Goal: Information Seeking & Learning: Find specific fact

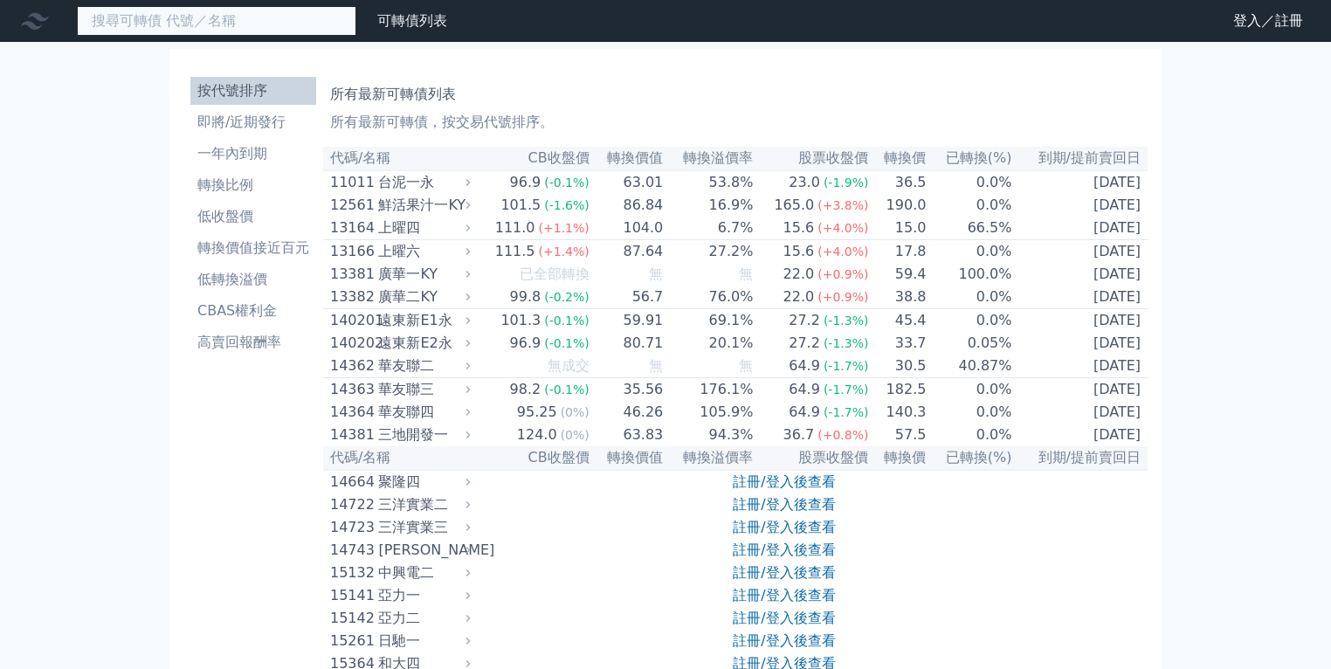
click at [200, 28] on input at bounding box center [217, 21] width 280 height 30
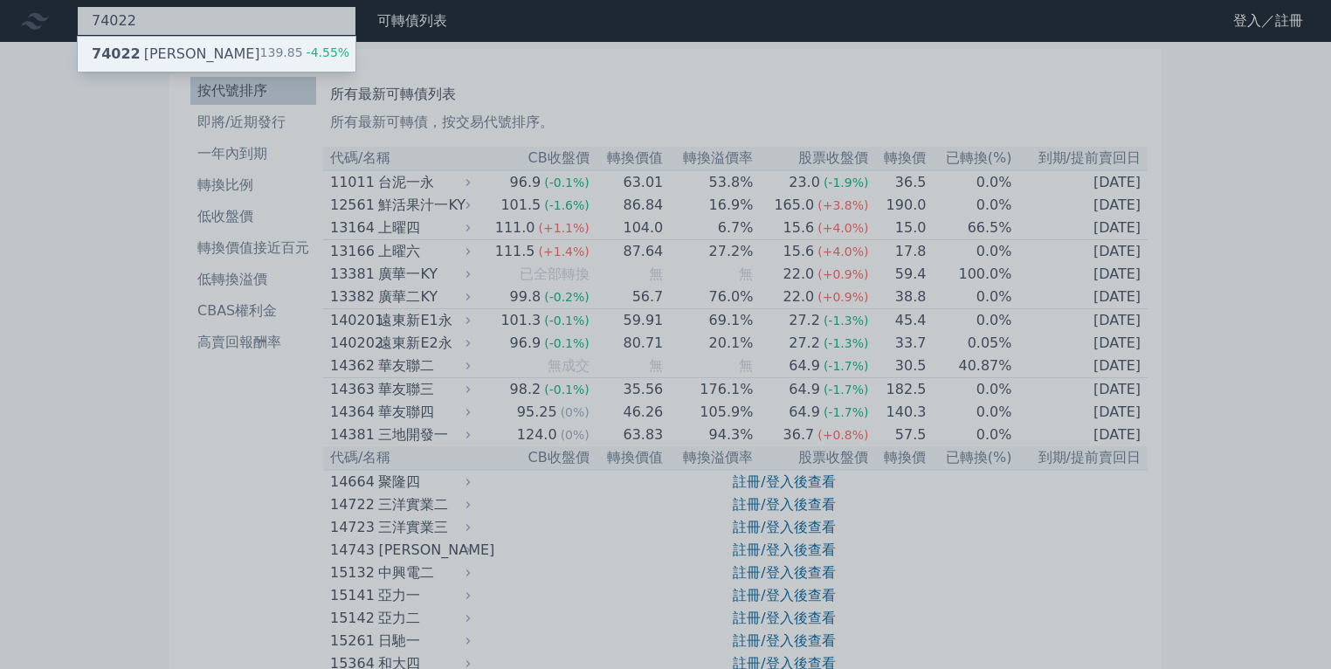
type input "74022"
click at [199, 45] on div "74022 邑錡二 139.85 -4.55%" at bounding box center [217, 54] width 278 height 35
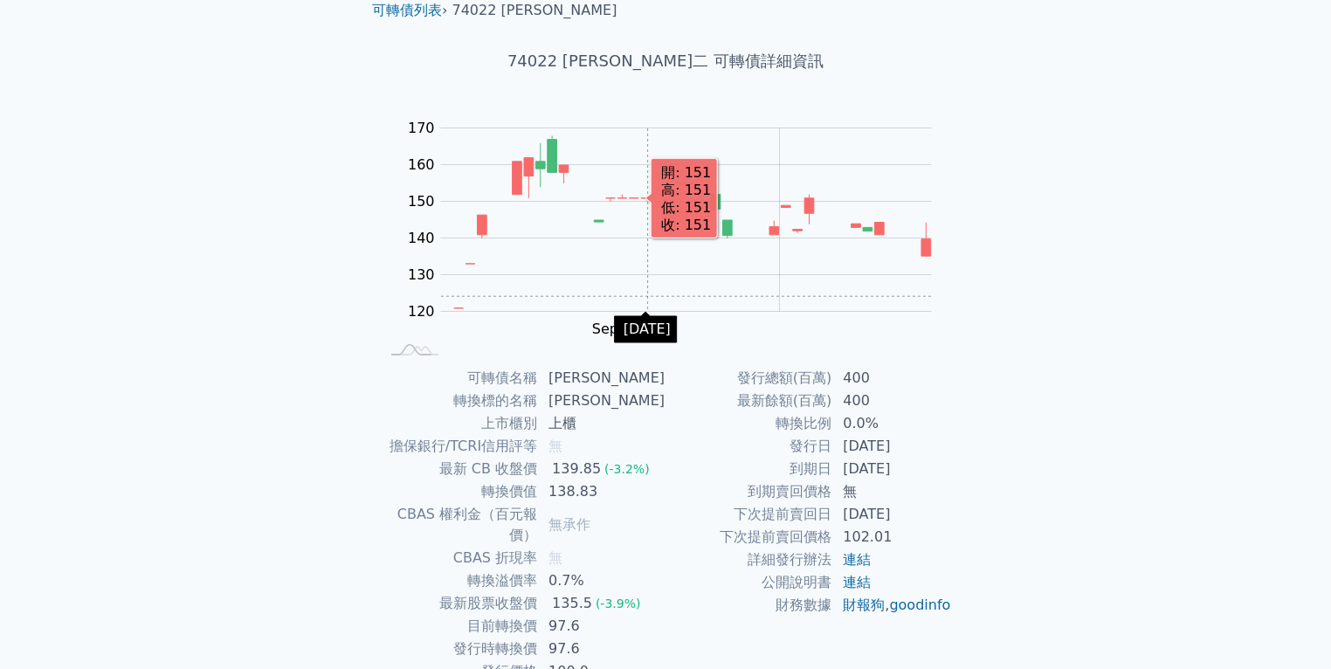
scroll to position [140, 0]
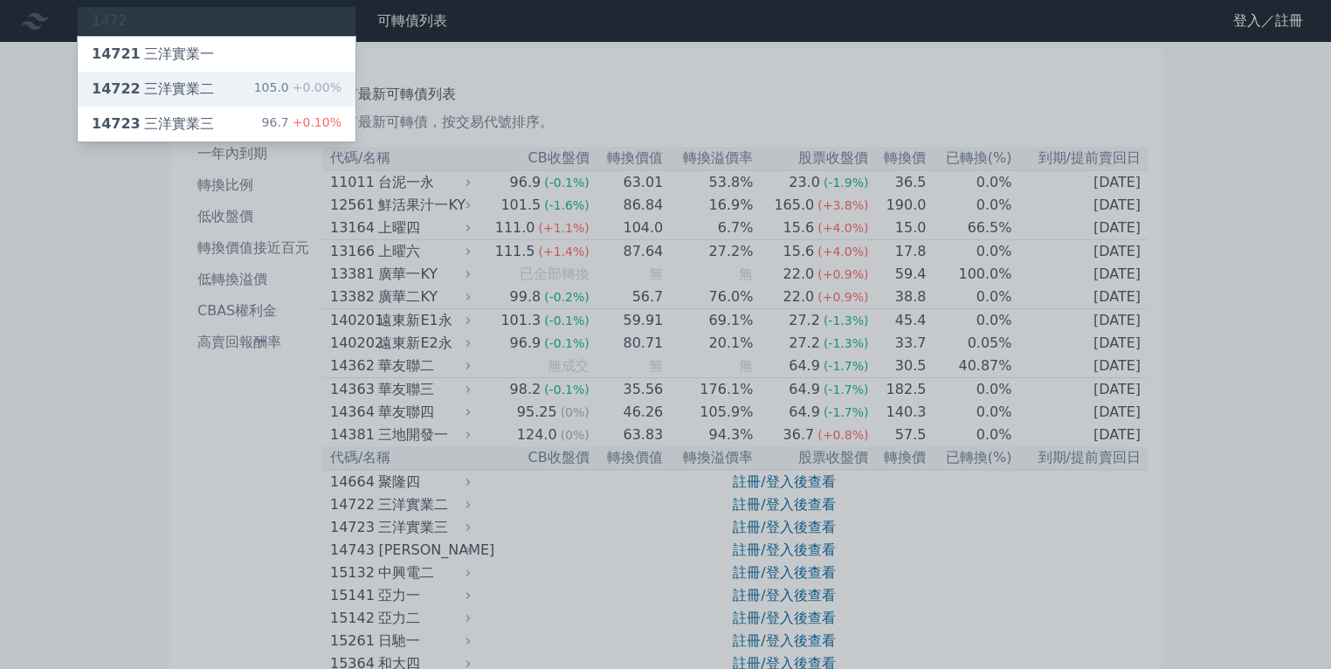
type input "1472"
click at [217, 86] on div "14722 三洋實業二 105.0 +0.00%" at bounding box center [217, 89] width 278 height 35
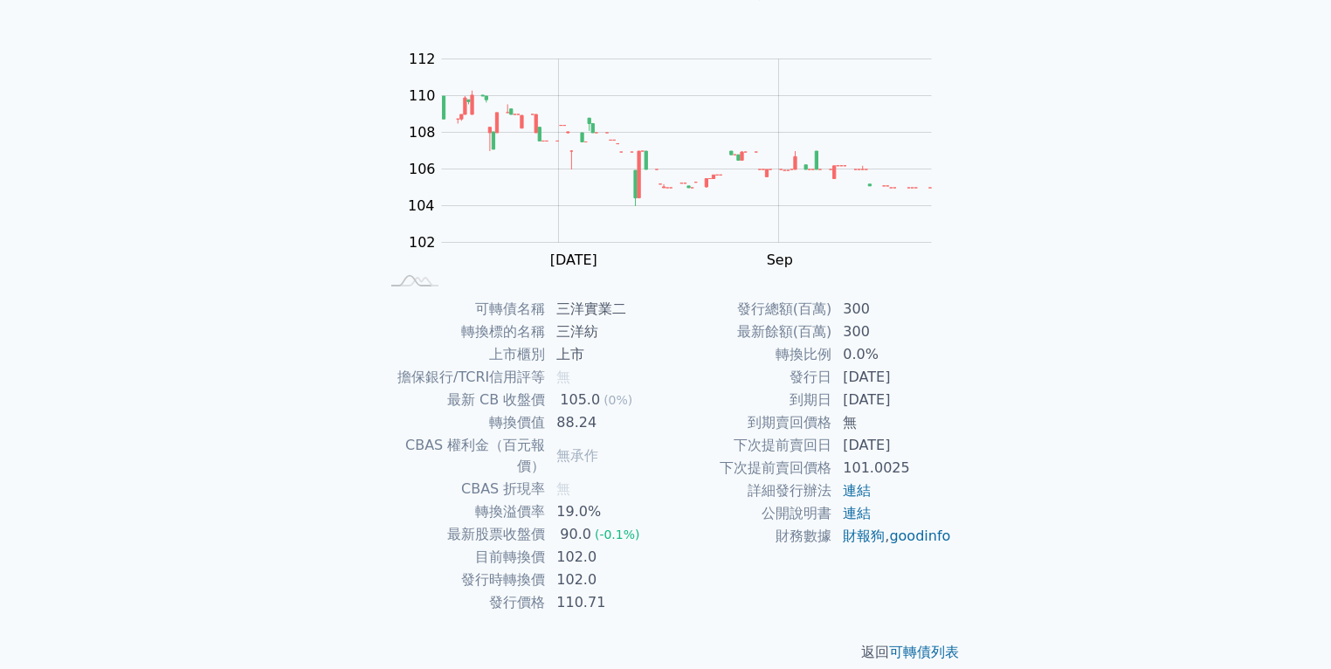
scroll to position [140, 0]
